Goal: Information Seeking & Learning: Learn about a topic

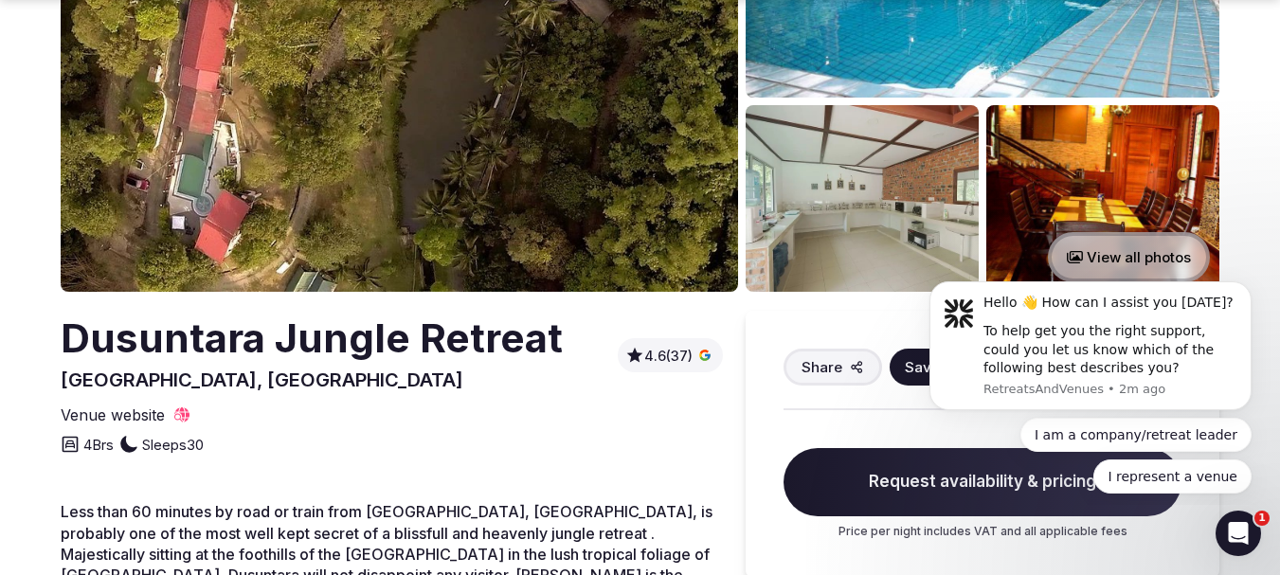
scroll to position [284, 0]
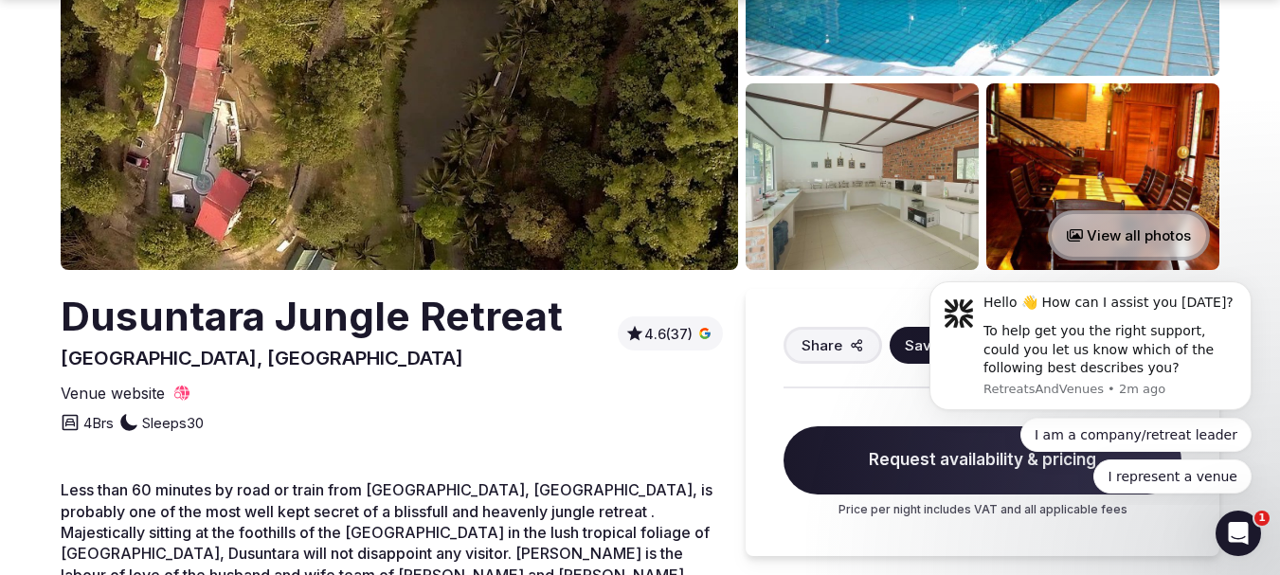
click at [1124, 226] on button "View all photos" at bounding box center [1129, 235] width 162 height 50
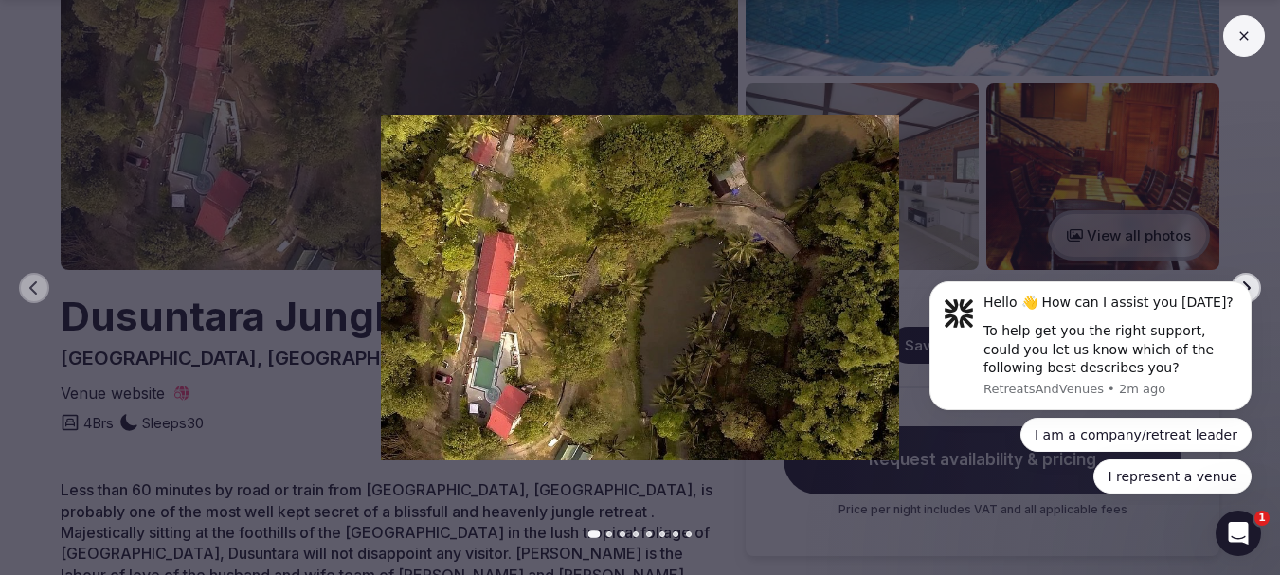
click at [1246, 42] on icon at bounding box center [1244, 35] width 15 height 15
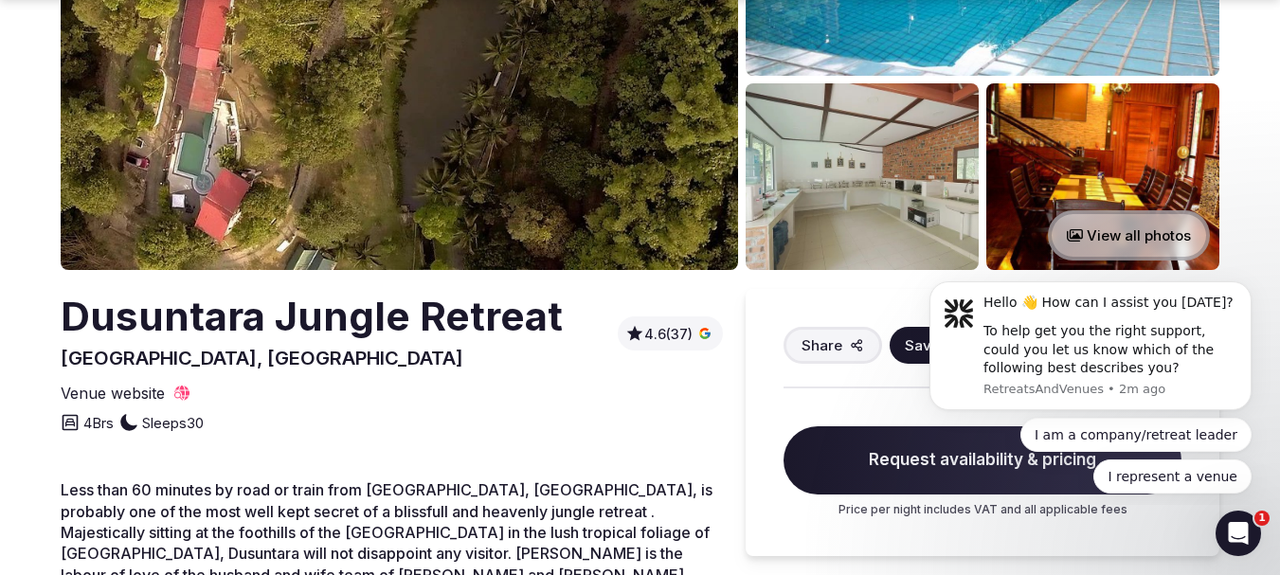
click at [1105, 238] on button "View all photos" at bounding box center [1129, 235] width 162 height 50
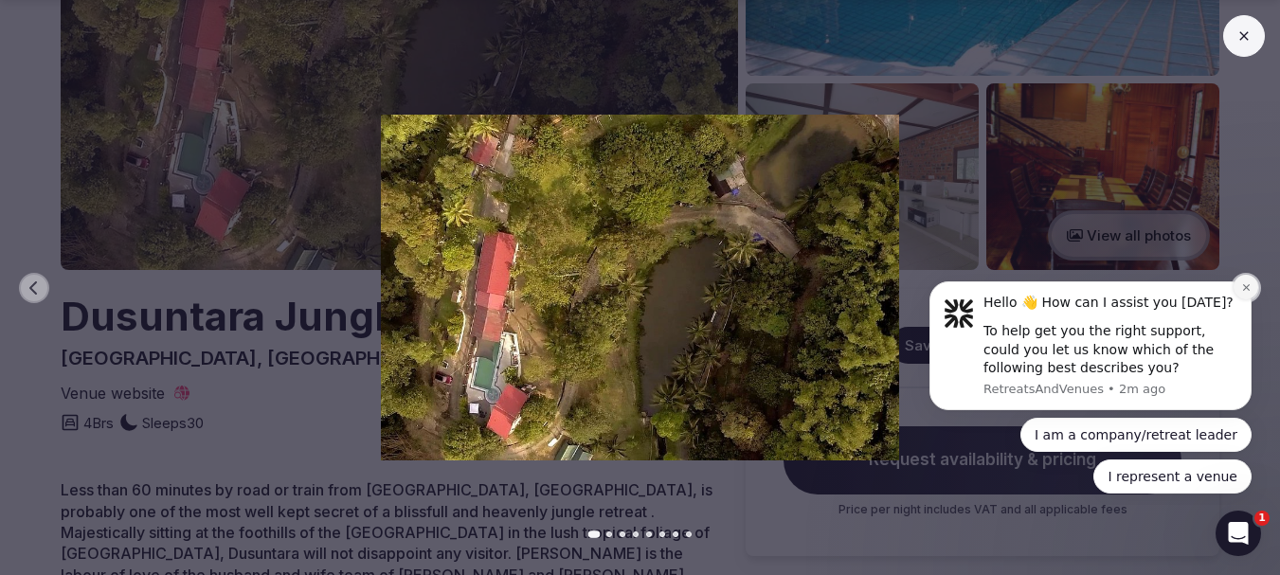
click at [1238, 292] on button "Dismiss notification" at bounding box center [1246, 287] width 25 height 25
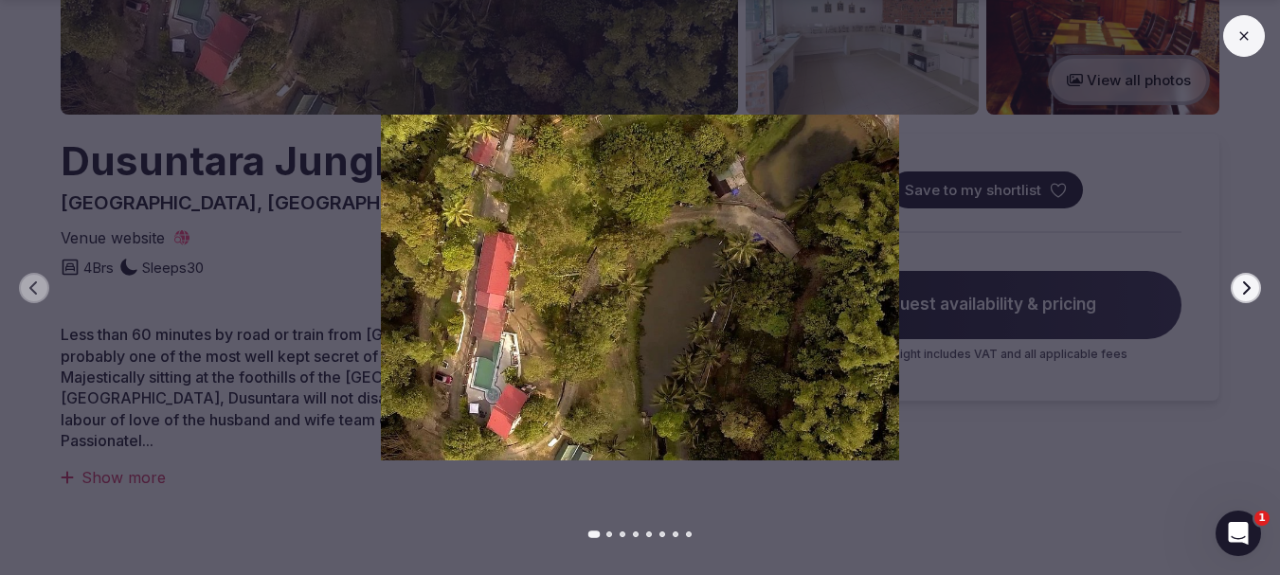
scroll to position [474, 0]
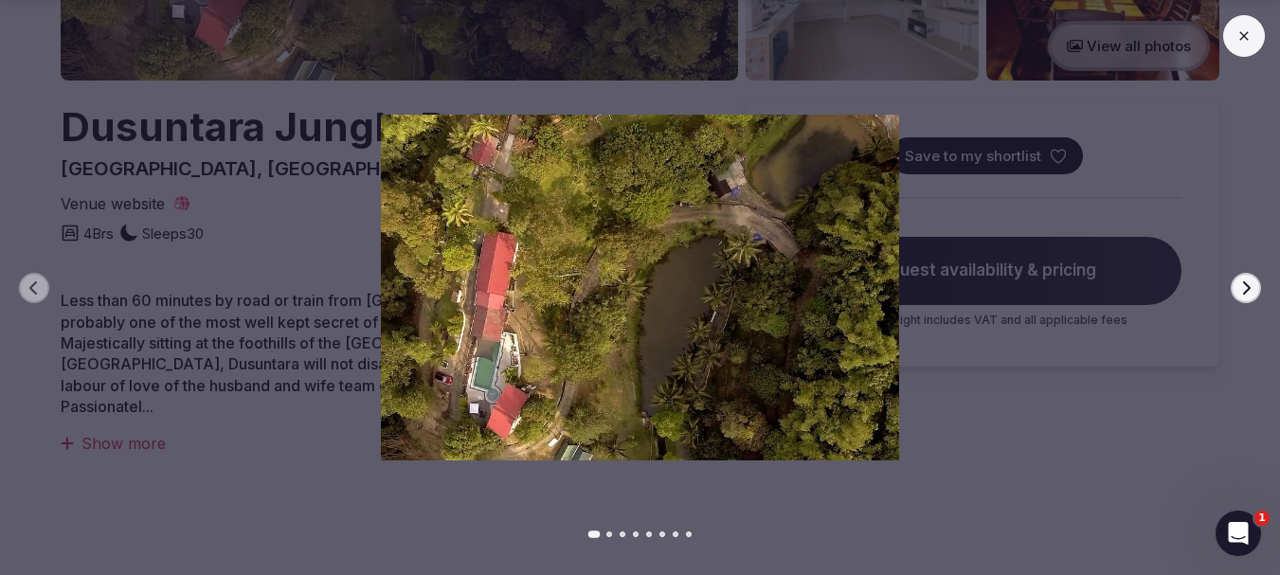
click at [1137, 468] on div "Previous slide Next slide" at bounding box center [640, 287] width 1280 height 575
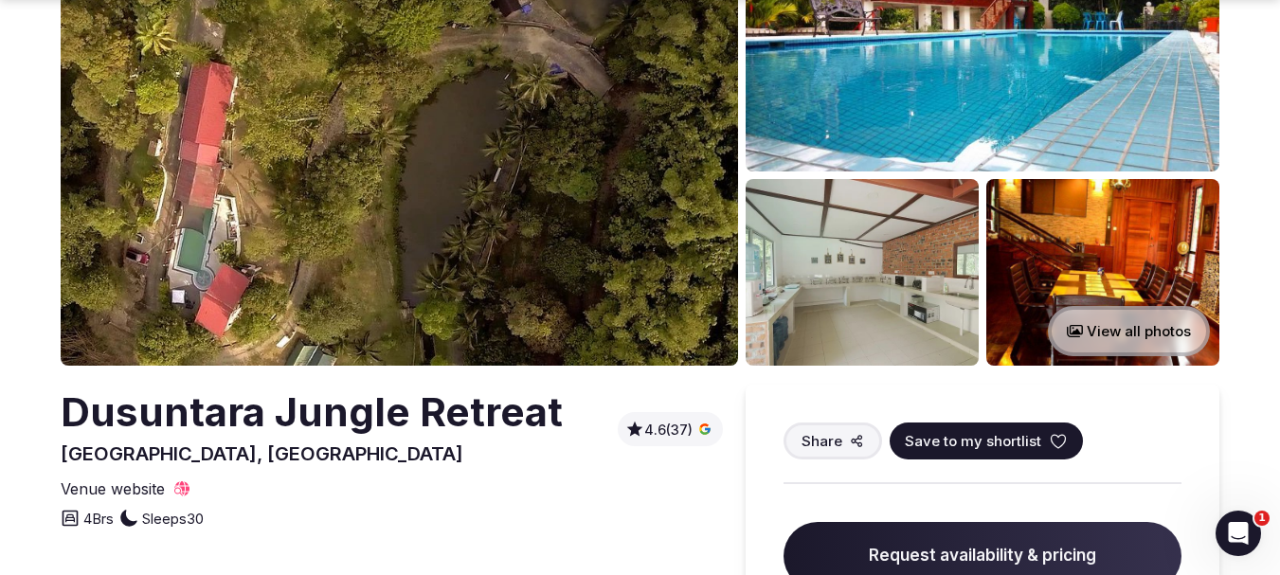
scroll to position [190, 0]
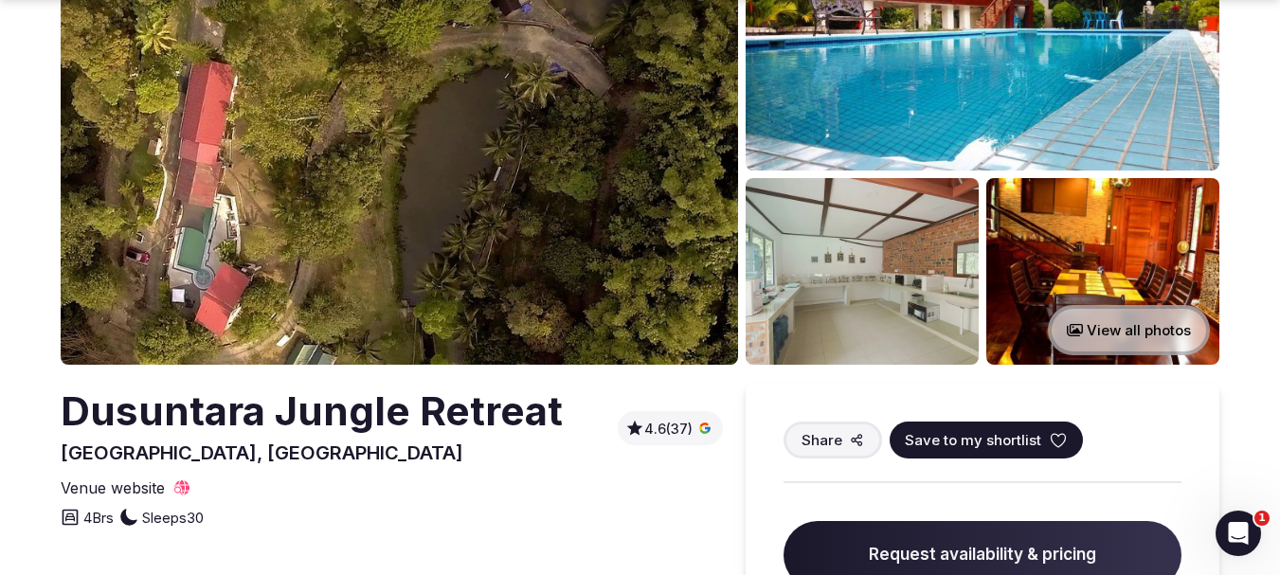
click at [1116, 339] on button "View all photos" at bounding box center [1129, 330] width 162 height 50
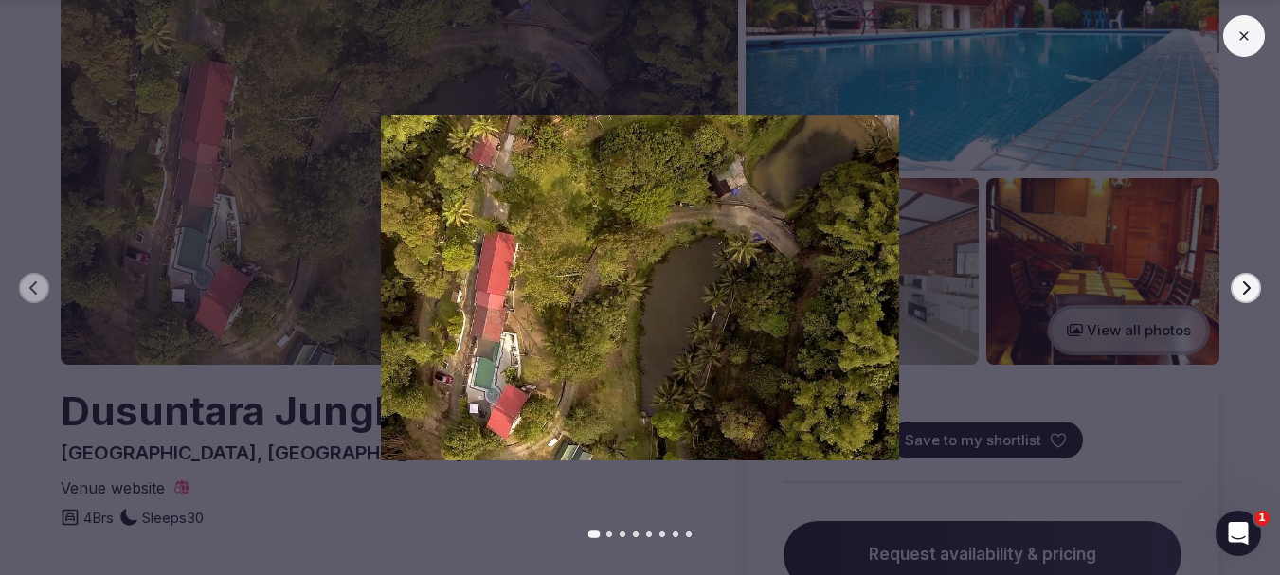
click at [1256, 292] on button "Next slide" at bounding box center [1246, 288] width 30 height 30
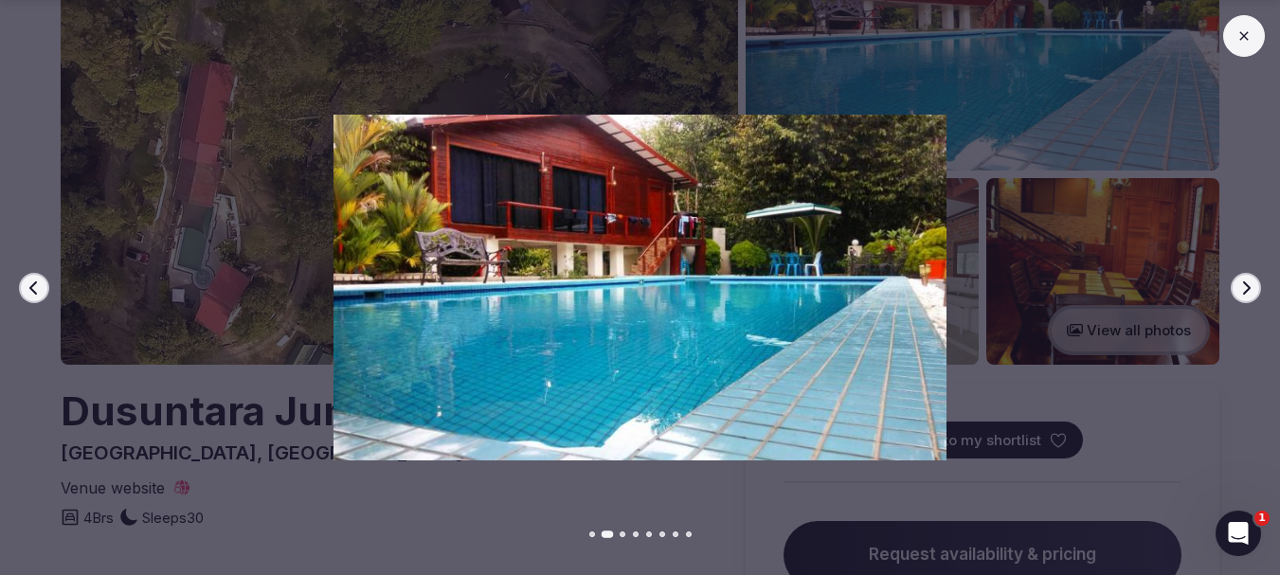
click at [1256, 292] on button "Next slide" at bounding box center [1246, 288] width 30 height 30
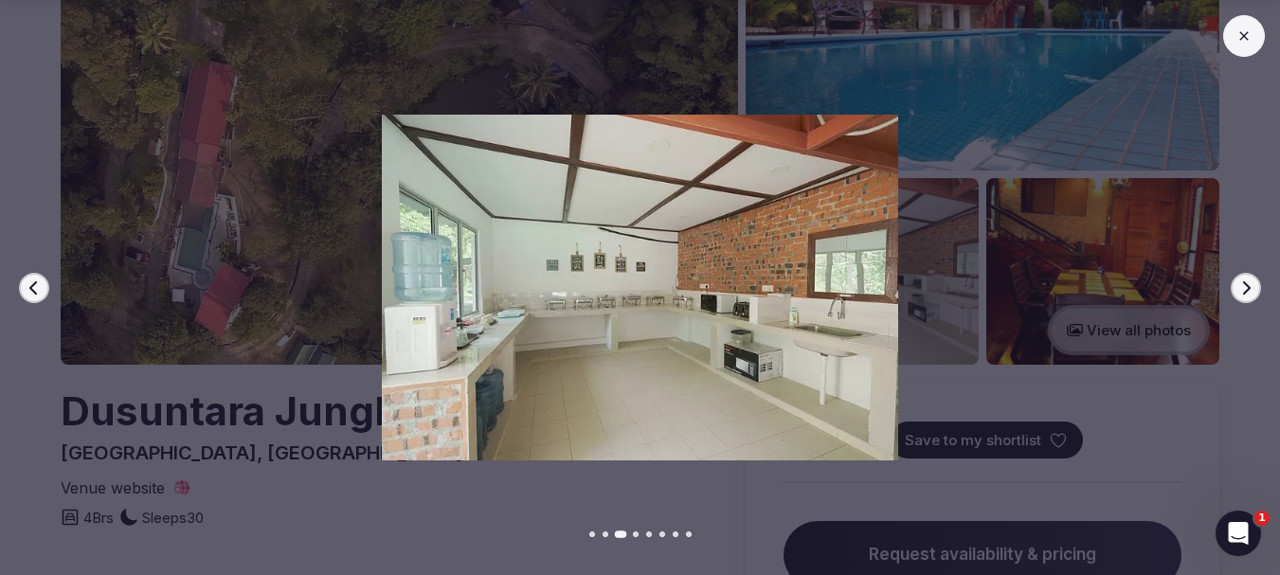
click at [1256, 292] on button "Next slide" at bounding box center [1246, 288] width 30 height 30
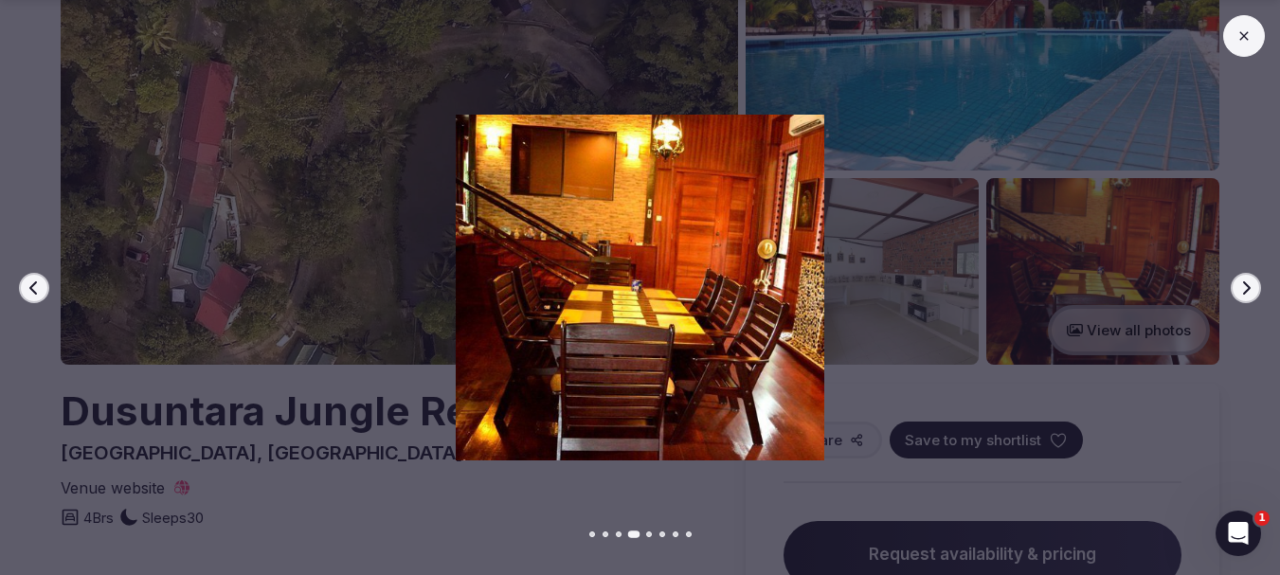
click at [1256, 292] on button "Next slide" at bounding box center [1246, 288] width 30 height 30
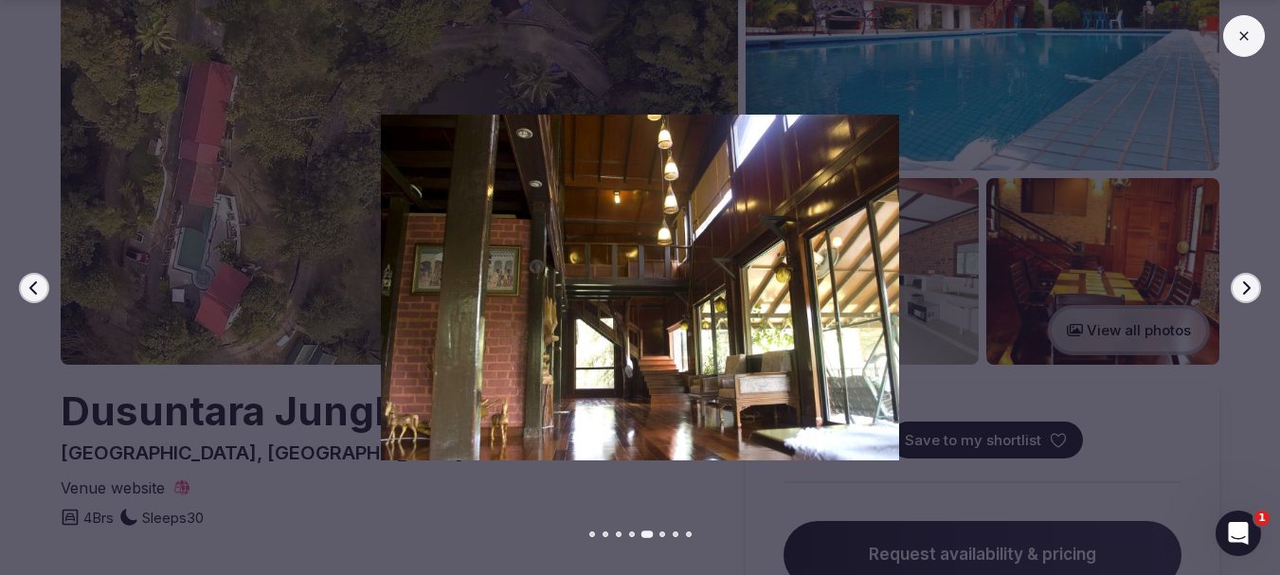
click at [1256, 292] on button "Next slide" at bounding box center [1246, 288] width 30 height 30
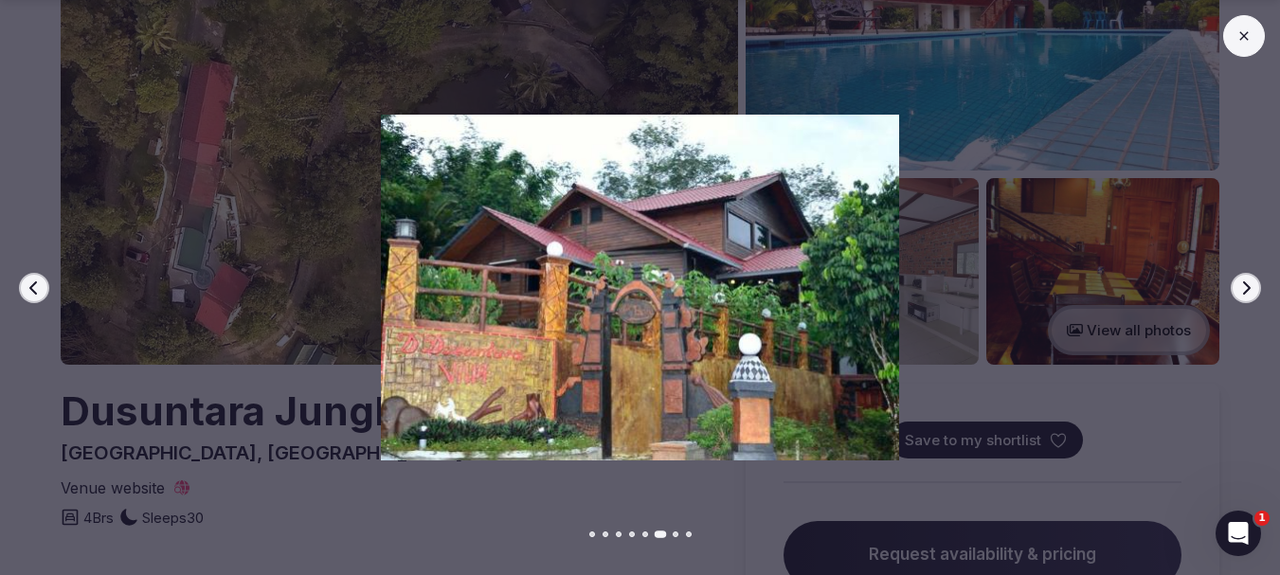
click at [1256, 292] on button "Next slide" at bounding box center [1246, 288] width 30 height 30
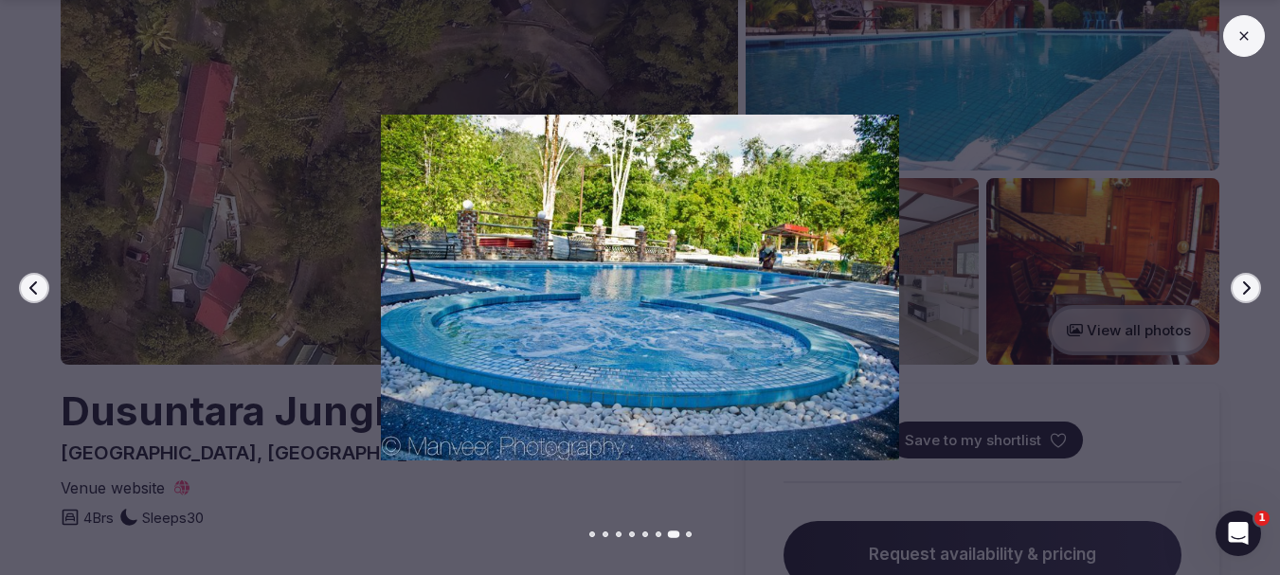
click at [1256, 292] on button "Next slide" at bounding box center [1246, 288] width 30 height 30
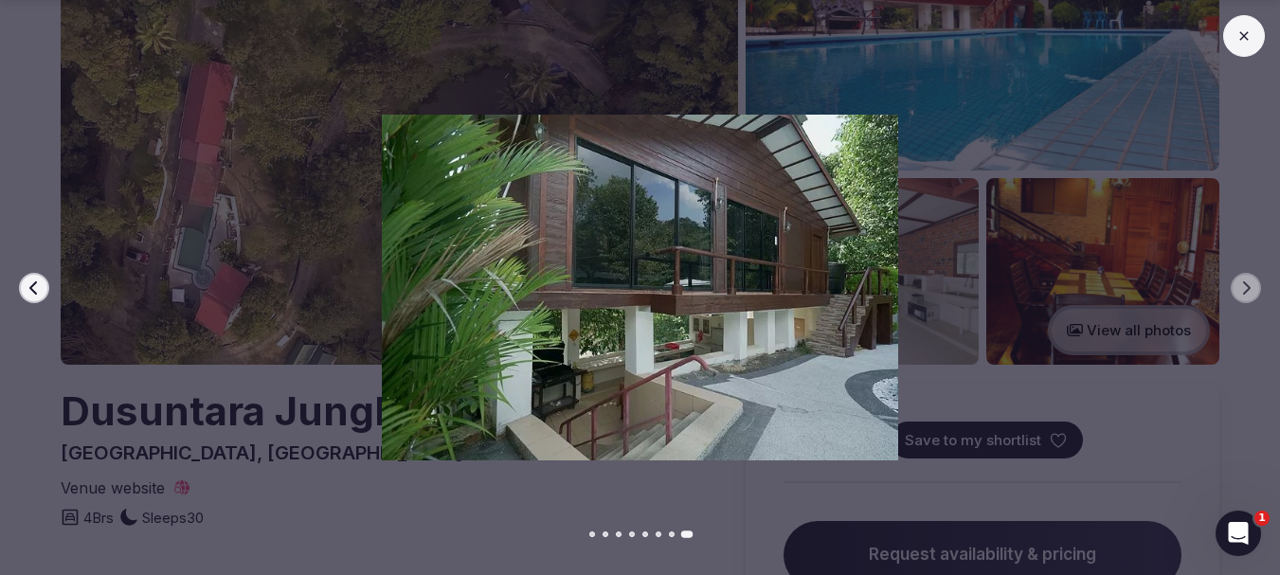
click at [1238, 44] on button at bounding box center [1244, 36] width 42 height 42
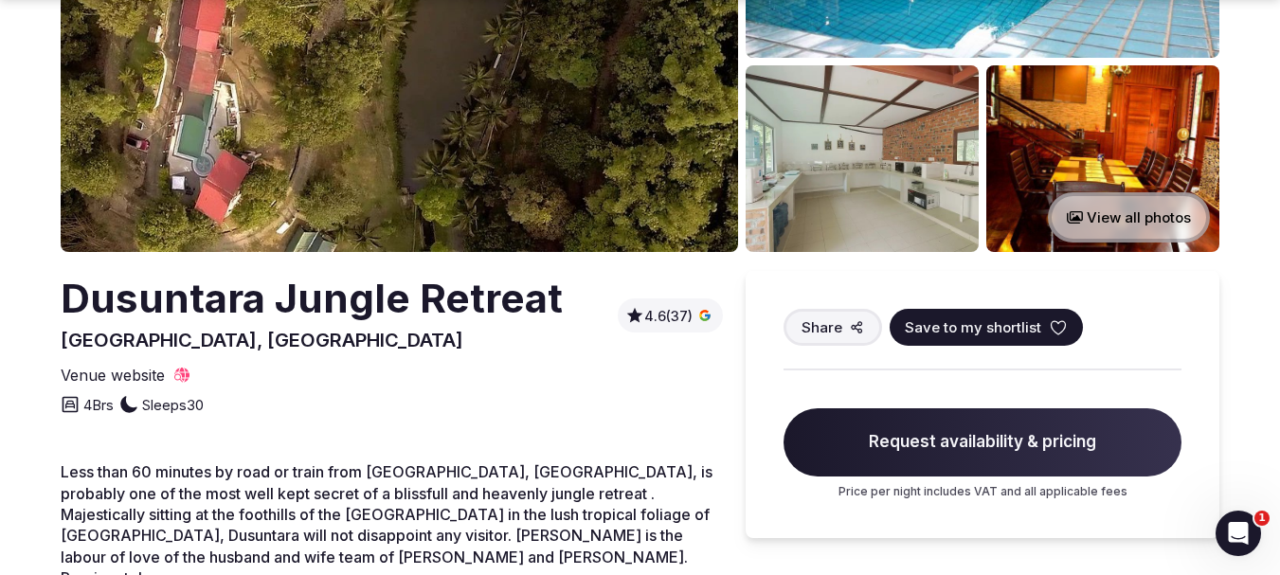
scroll to position [569, 0]
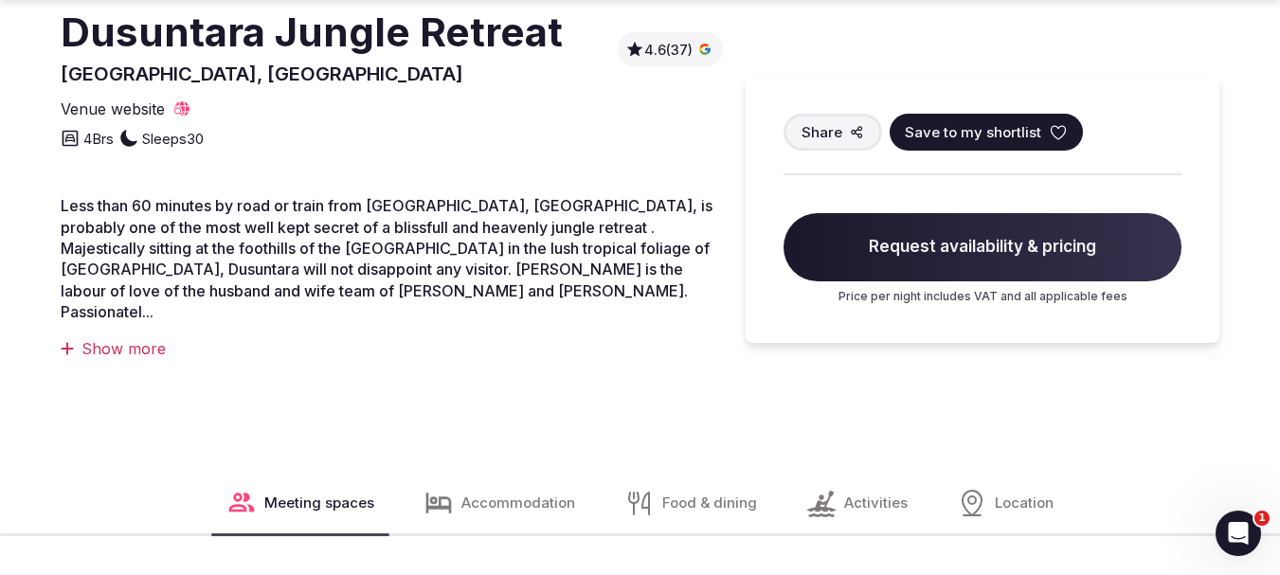
click at [142, 338] on div "Show more" at bounding box center [392, 348] width 662 height 21
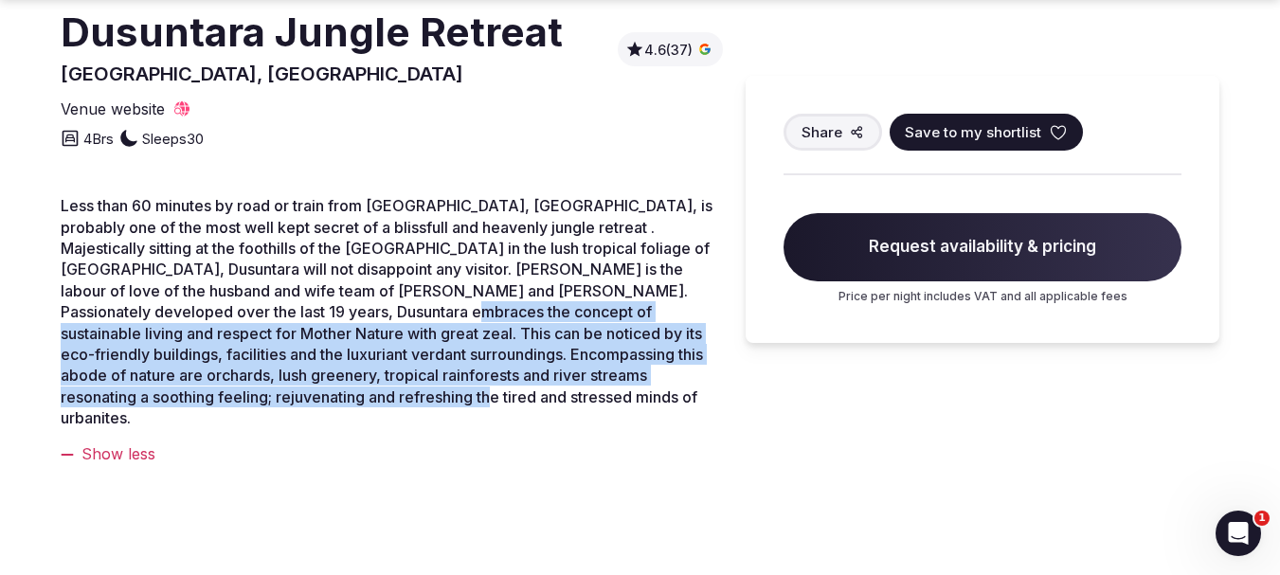
drag, startPoint x: 261, startPoint y: 302, endPoint x: 624, endPoint y: 389, distance: 374.2
click at [624, 389] on p "Less than 60 minutes by road or train from [GEOGRAPHIC_DATA], [GEOGRAPHIC_DATA]…" at bounding box center [392, 311] width 662 height 233
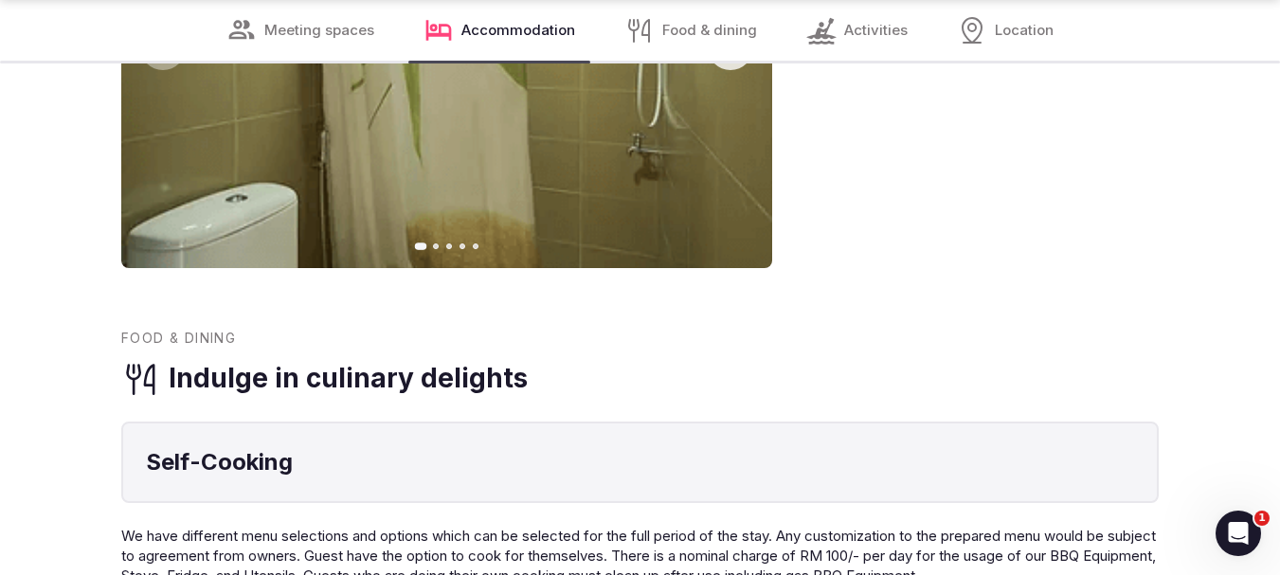
scroll to position [2369, 0]
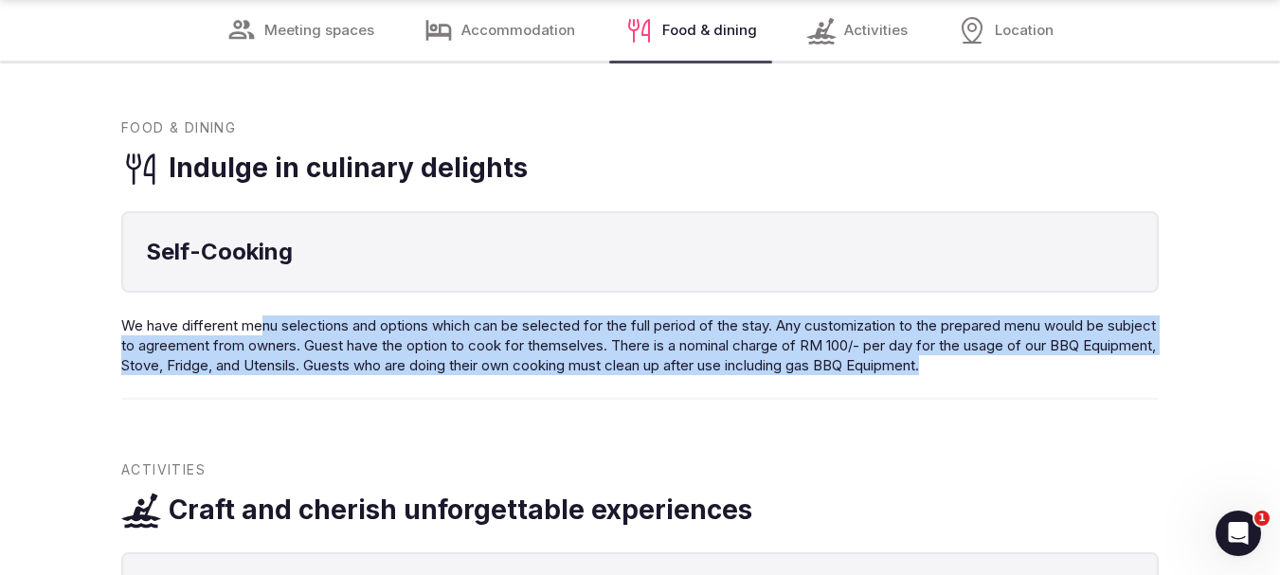
drag, startPoint x: 267, startPoint y: 303, endPoint x: 1064, endPoint y: 343, distance: 797.9
click at [1064, 343] on p "We have different menu selections and options which can be selected for the ful…" at bounding box center [640, 346] width 1038 height 60
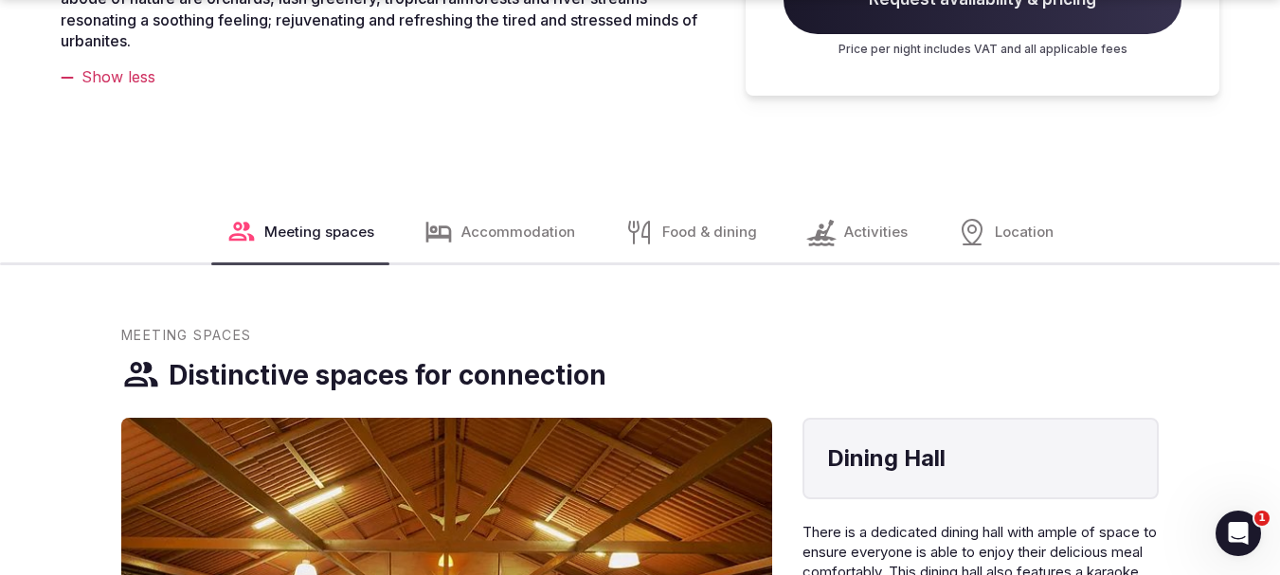
scroll to position [948, 0]
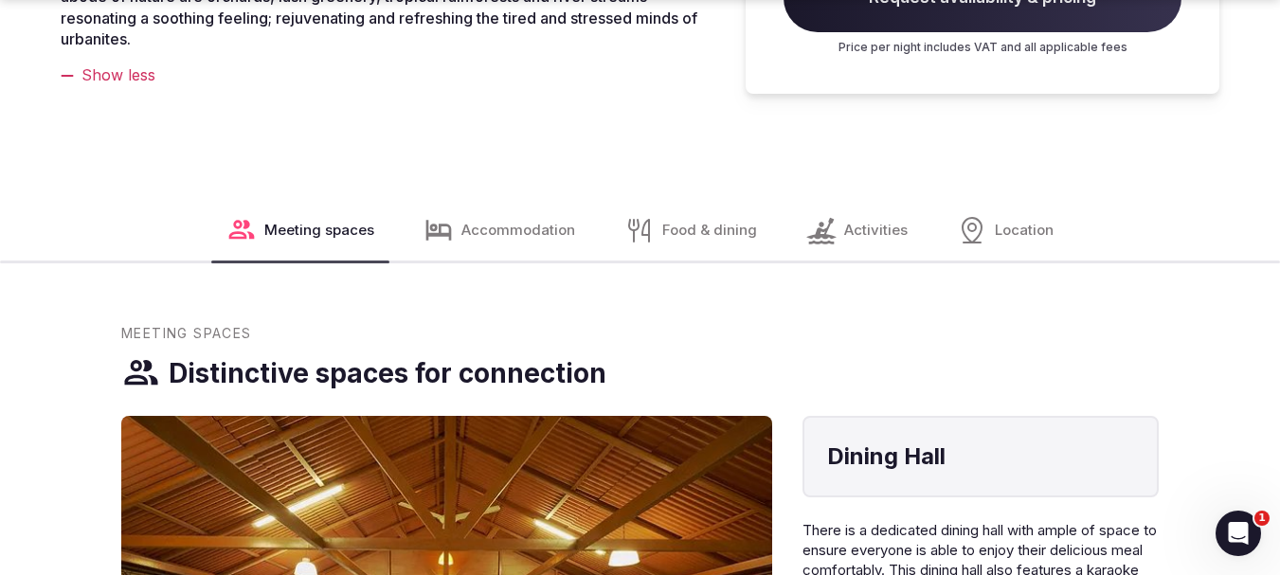
click at [668, 220] on span "Food & dining" at bounding box center [709, 230] width 95 height 20
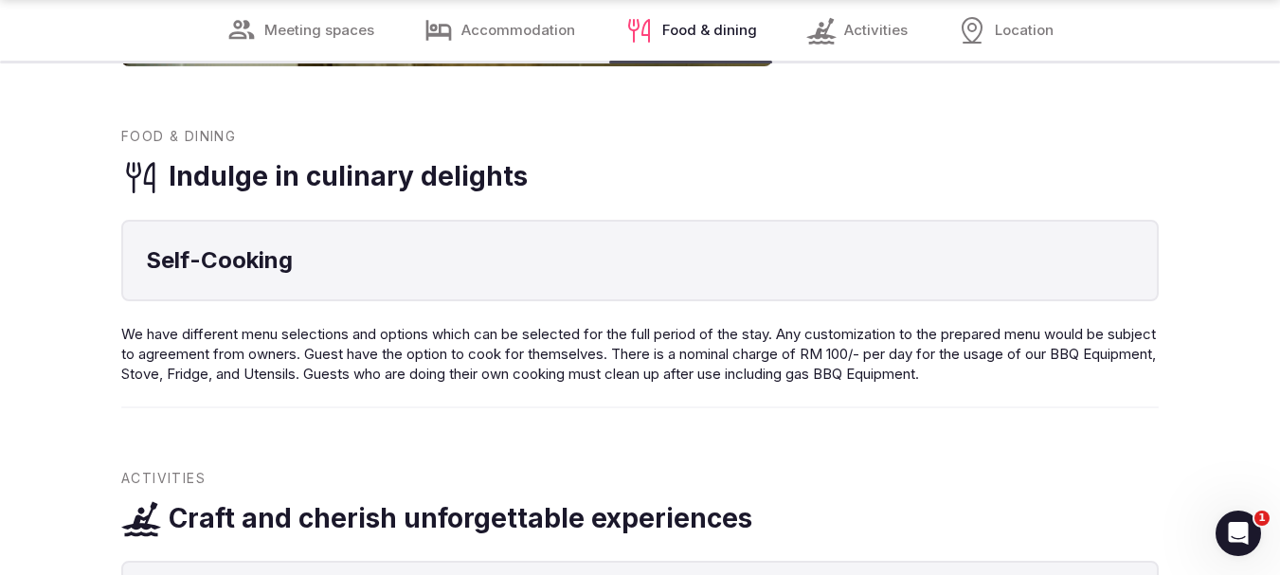
scroll to position [2372, 0]
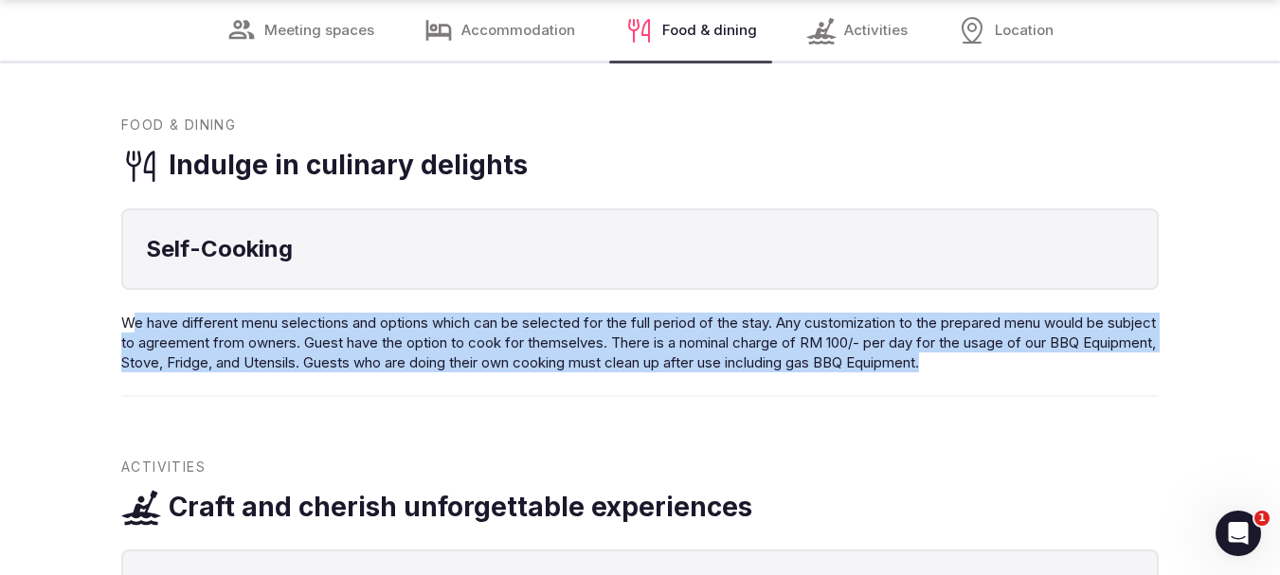
drag, startPoint x: 131, startPoint y: 309, endPoint x: 1035, endPoint y: 335, distance: 904.4
click at [1035, 335] on p "We have different menu selections and options which can be selected for the ful…" at bounding box center [640, 343] width 1038 height 60
click at [942, 327] on span "We have different menu selections and options which can be selected for the ful…" at bounding box center [638, 343] width 1035 height 58
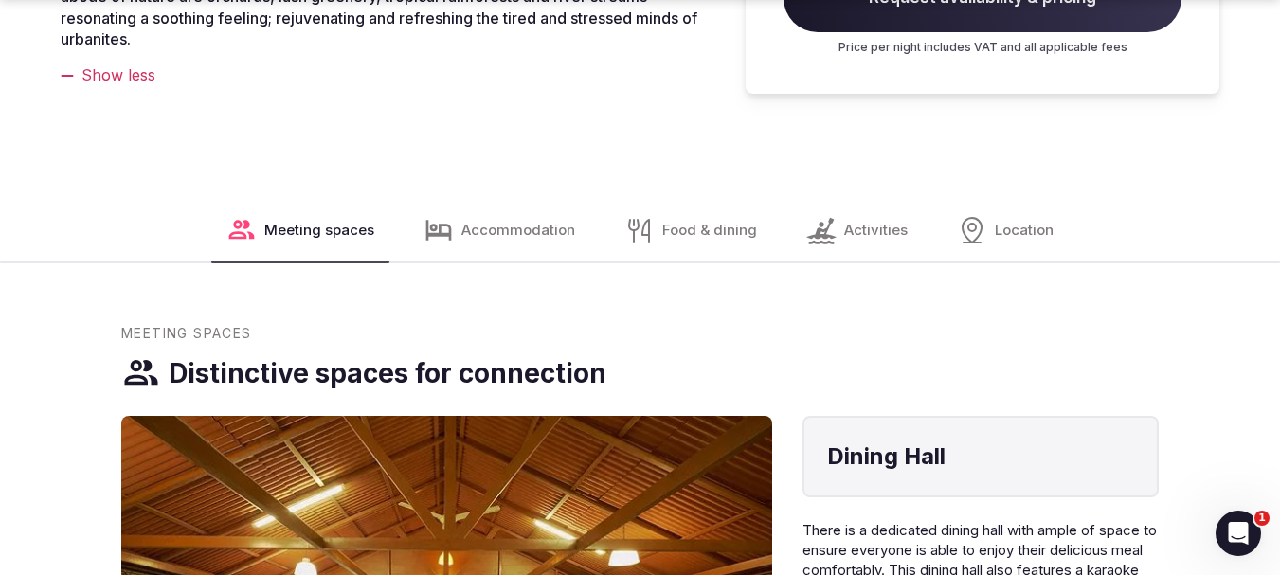
scroll to position [1042, 0]
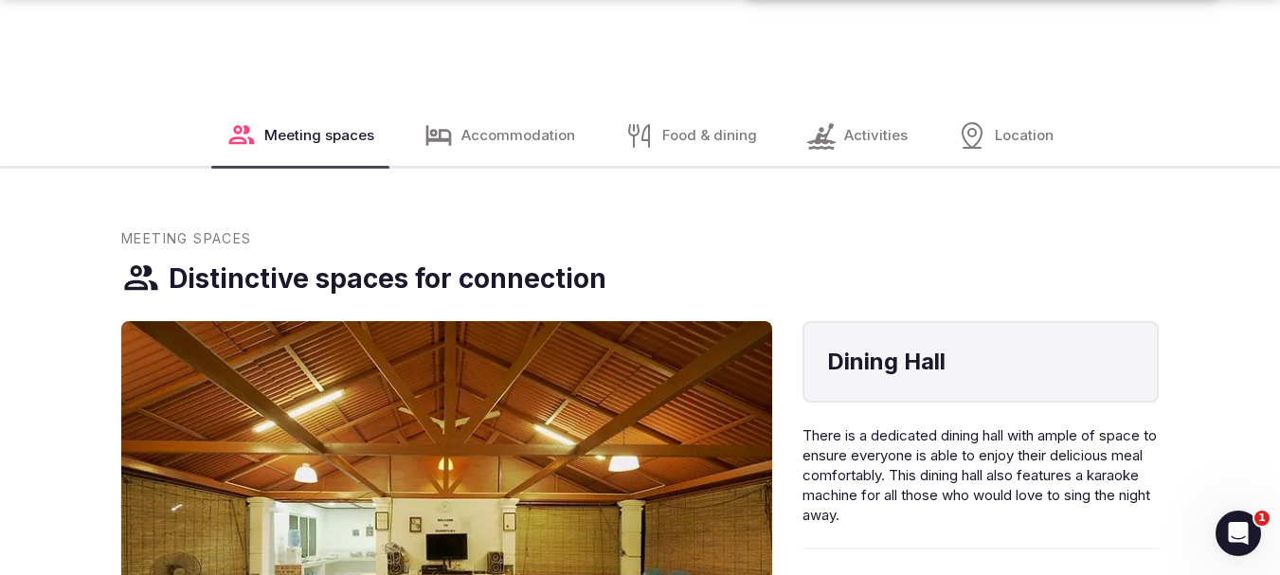
click at [861, 125] on span "Activities" at bounding box center [875, 135] width 63 height 20
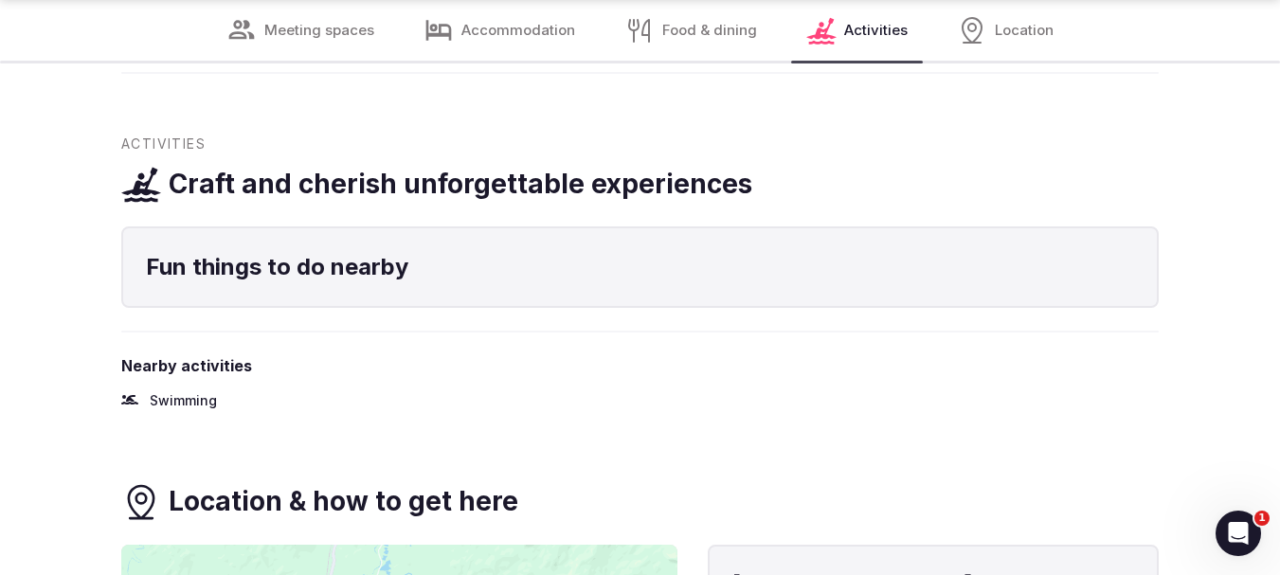
scroll to position [2713, 0]
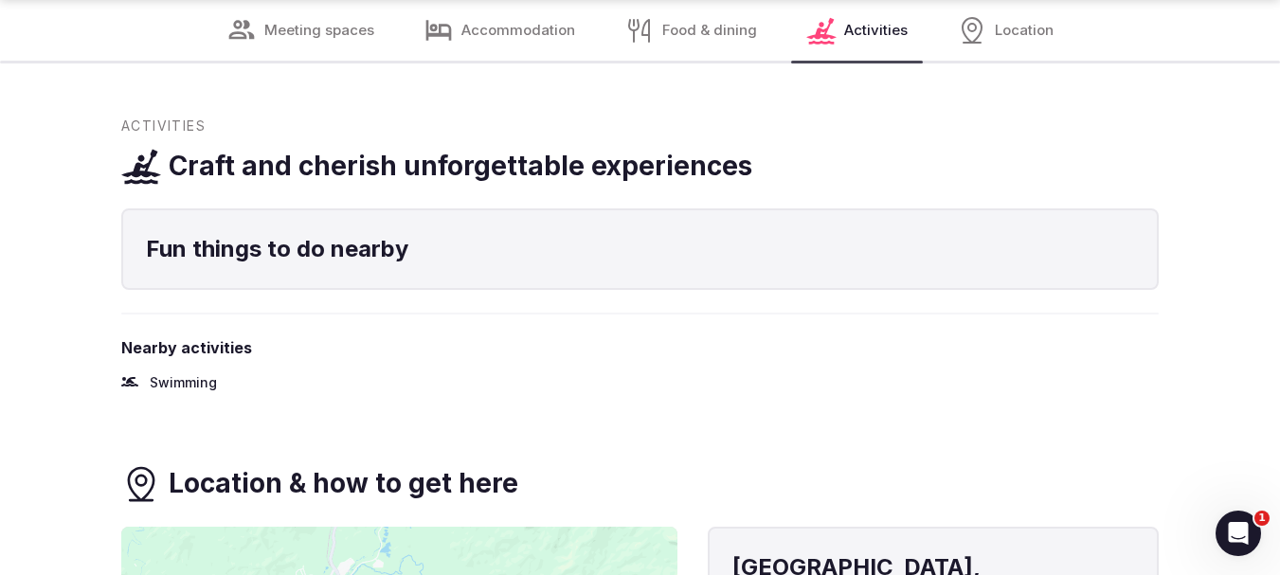
click at [514, 35] on span "Accommodation" at bounding box center [518, 31] width 114 height 20
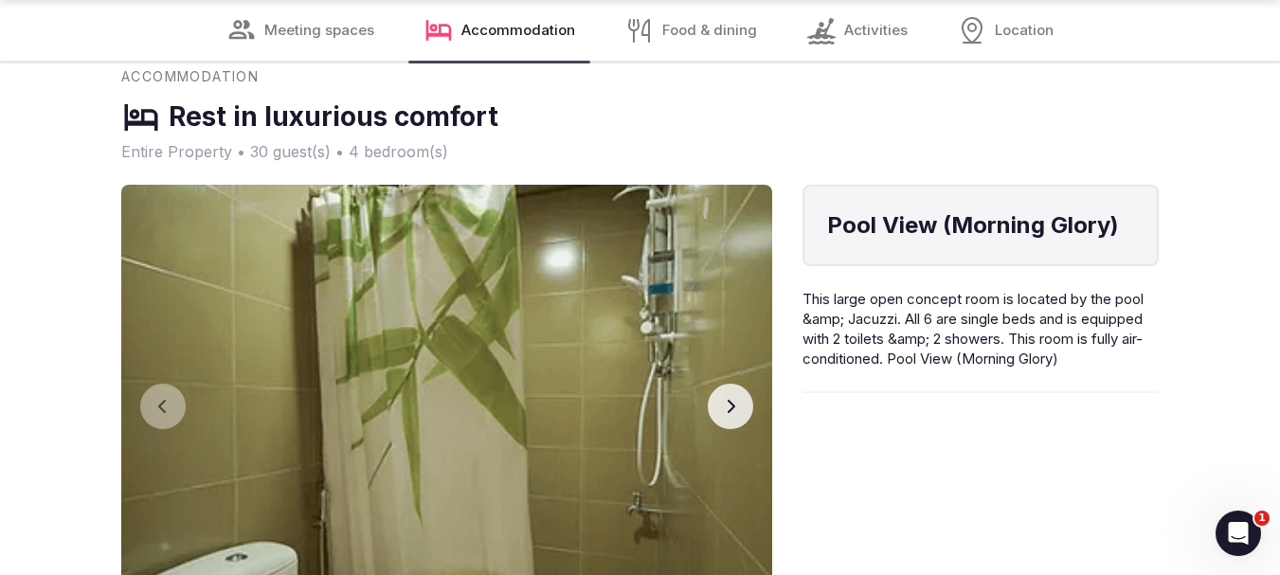
scroll to position [1846, 0]
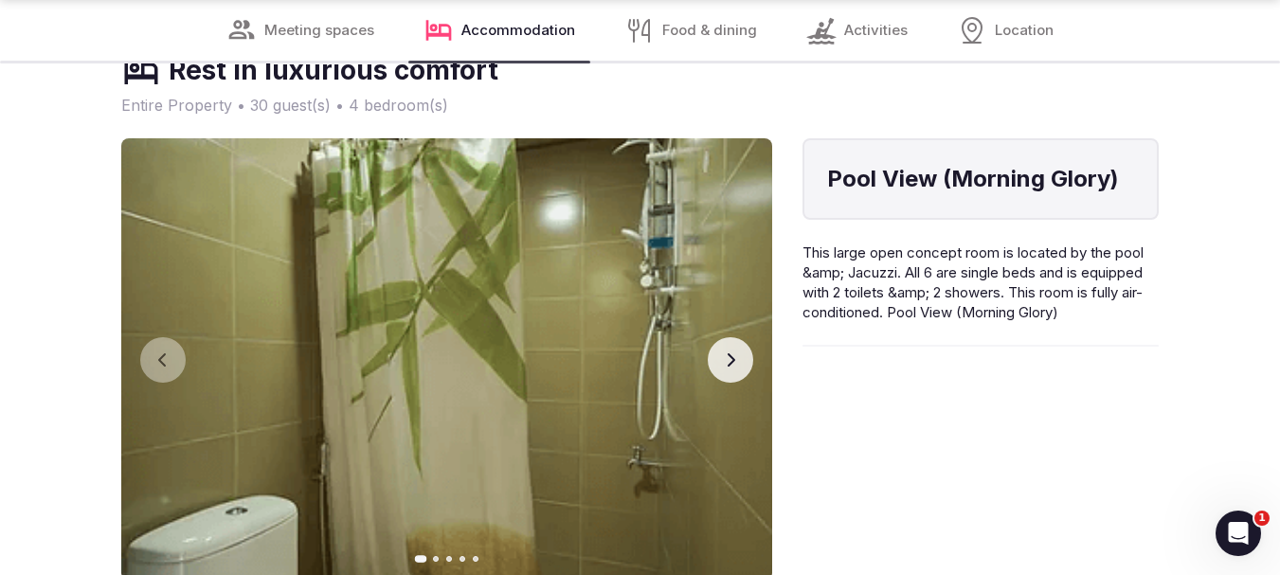
click at [735, 352] on icon "button" at bounding box center [730, 359] width 15 height 15
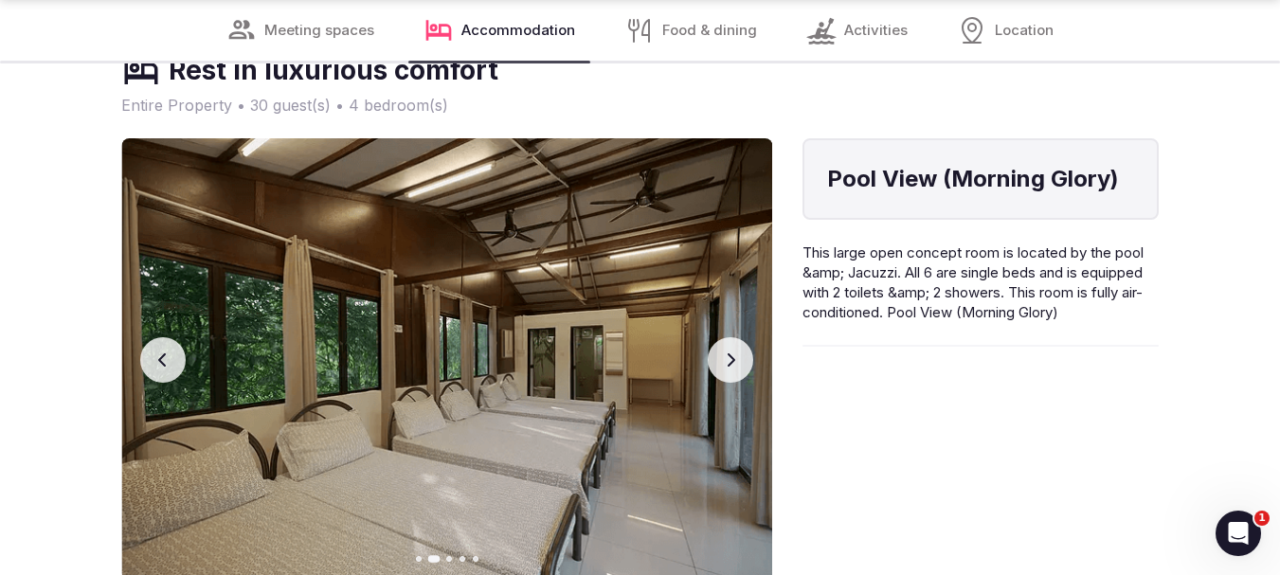
click at [735, 352] on icon "button" at bounding box center [730, 359] width 15 height 15
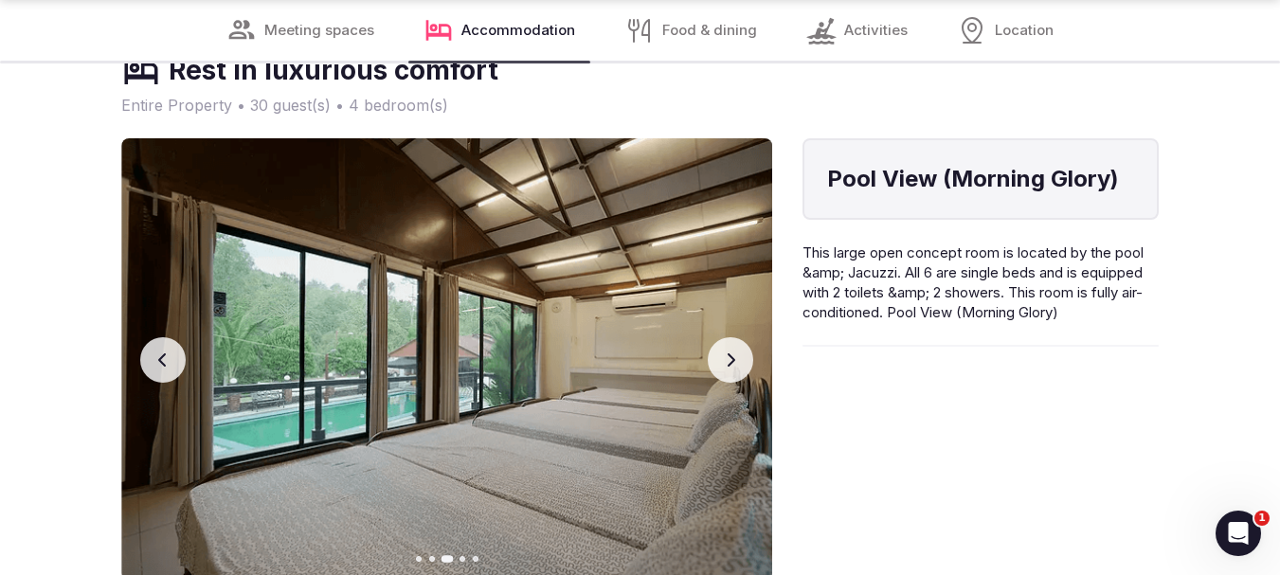
click at [735, 352] on icon "button" at bounding box center [730, 359] width 15 height 15
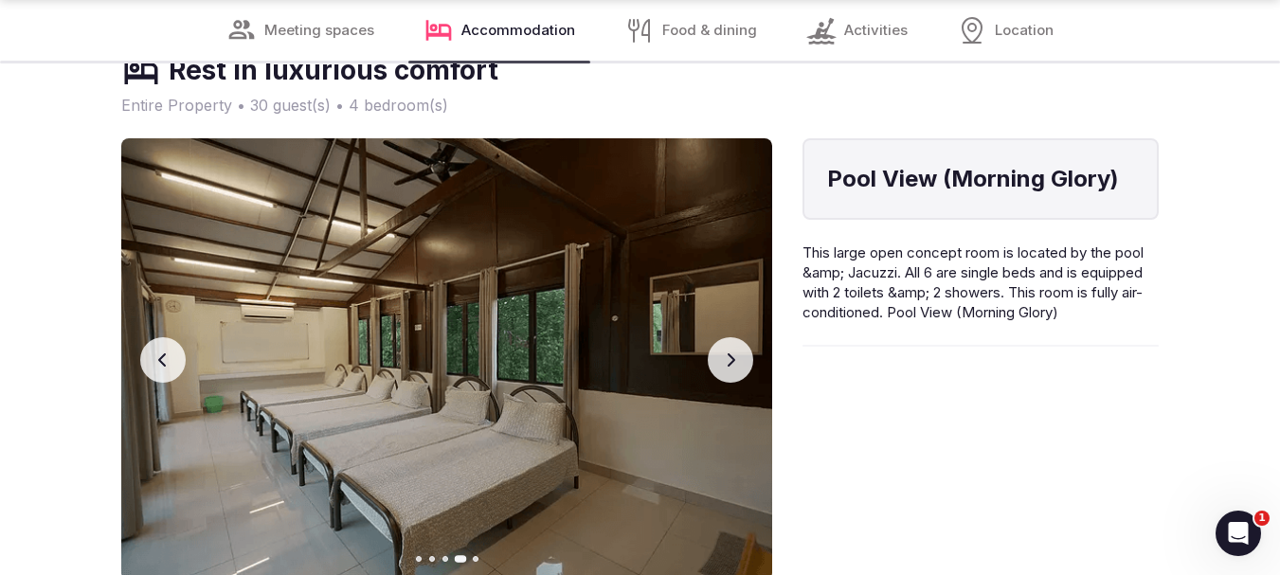
click at [733, 352] on icon "button" at bounding box center [730, 359] width 15 height 15
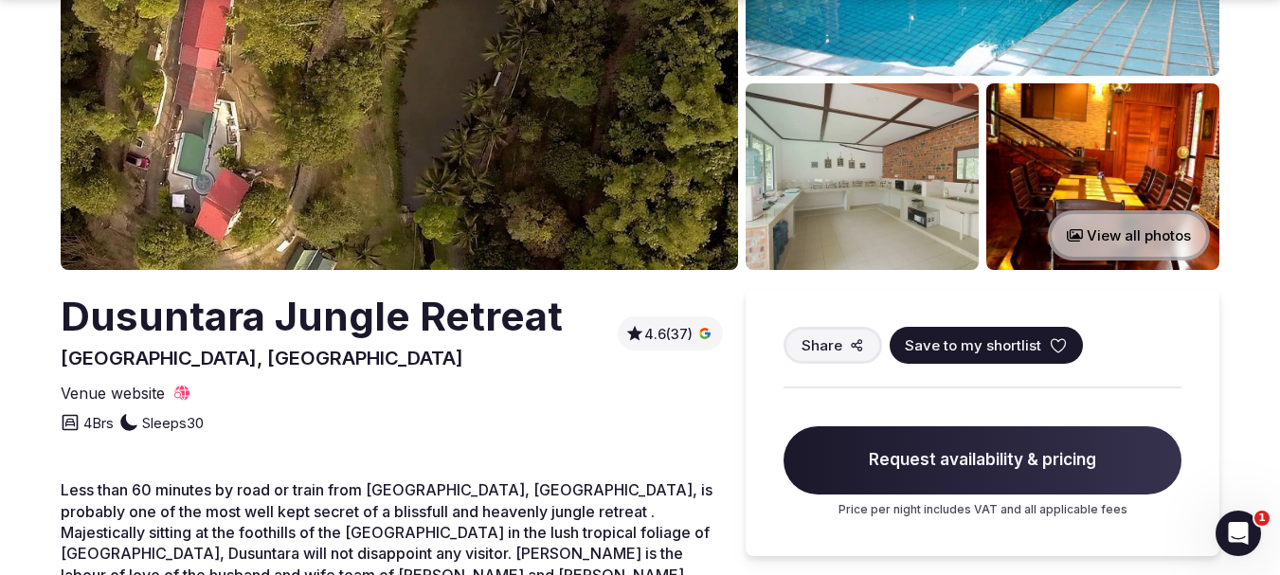
scroll to position [379, 0]
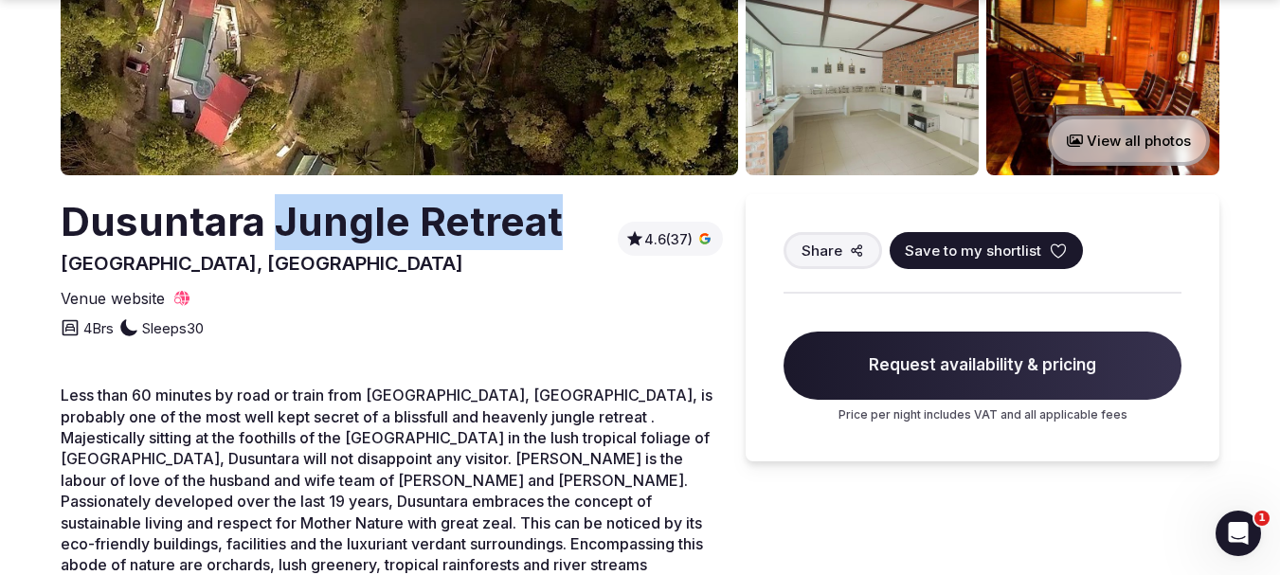
drag, startPoint x: 566, startPoint y: 218, endPoint x: 280, endPoint y: 226, distance: 285.3
click at [280, 226] on div "Dusuntara Jungle Retreat [GEOGRAPHIC_DATA], [GEOGRAPHIC_DATA] 4.6 (37)" at bounding box center [392, 235] width 662 height 82
copy h2 "Jungle Retreat"
